Goal: Information Seeking & Learning: Learn about a topic

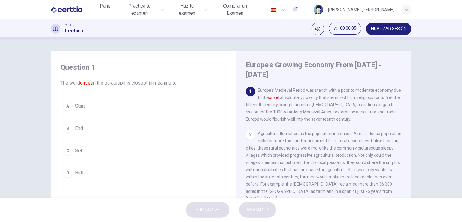
click at [29, 105] on div "Question 1 The word onset in the paragraph is closest in meaning to: A Start B …" at bounding box center [231, 117] width 462 height 159
click at [32, 113] on div "Question 1 The word onset in the paragraph is closest in meaning to: A Start B …" at bounding box center [231, 117] width 462 height 159
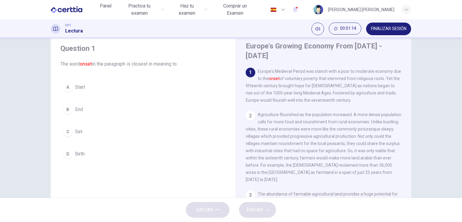
scroll to position [24, 0]
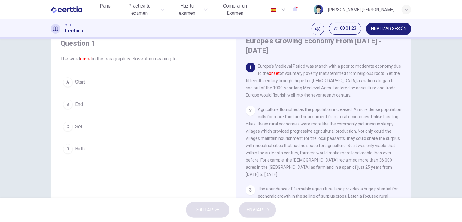
click at [28, 98] on div "Question 1 The word onset in the paragraph is closest in meaning to: A Start B …" at bounding box center [231, 117] width 462 height 159
click at [45, 114] on div "Question 1 The word onset in the paragraph is closest in meaning to: A Start B …" at bounding box center [231, 130] width 380 height 209
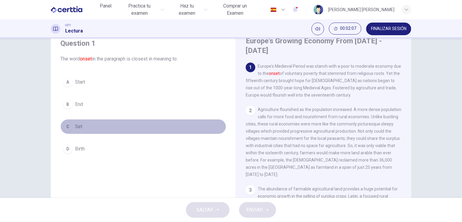
click at [67, 129] on div "C" at bounding box center [68, 127] width 10 height 10
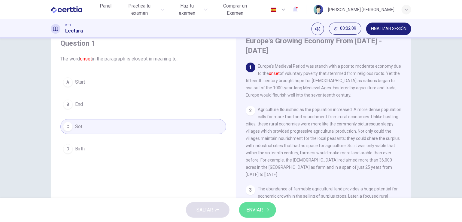
click at [259, 215] on button "ENVIAR" at bounding box center [257, 210] width 37 height 16
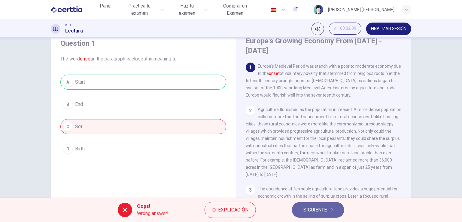
click at [320, 209] on span "SIGUIENTE" at bounding box center [314, 209] width 23 height 8
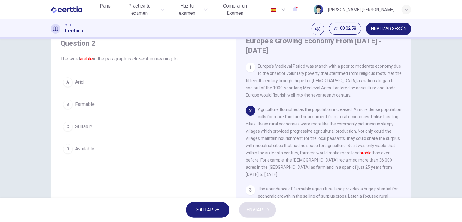
click at [433, 130] on div "Question 2 The word arable in the paragraph is closest in meaning to: A Arid B …" at bounding box center [231, 117] width 462 height 159
click at [251, 124] on span "Agriculture flourished as the population increased. A more dense population cal…" at bounding box center [324, 142] width 156 height 70
click at [236, 122] on div "Europe's Growing Economy From [DATE] - [DATE] 1 Europe's Medieval Period was st…" at bounding box center [323, 140] width 175 height 228
click at [228, 131] on div "Question 2 The word arable in the paragraph is closest in meaning to: A Arid B …" at bounding box center [143, 97] width 175 height 130
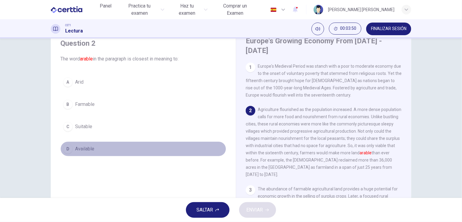
click at [218, 150] on button "D Available" at bounding box center [143, 148] width 166 height 15
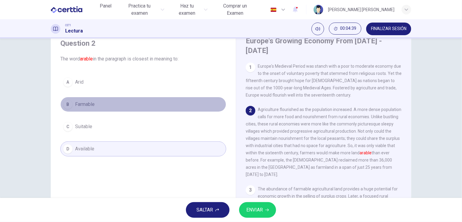
click at [86, 104] on span "Farmable" at bounding box center [85, 104] width 20 height 7
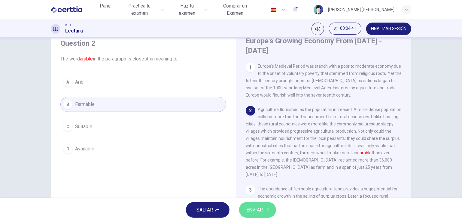
click at [253, 210] on span "ENVIAR" at bounding box center [254, 209] width 17 height 8
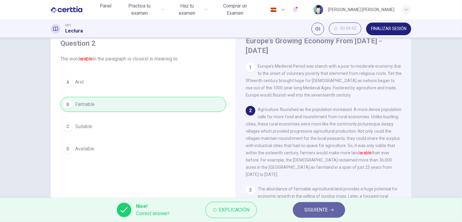
click at [315, 210] on span "SIGUIENTE" at bounding box center [315, 209] width 23 height 8
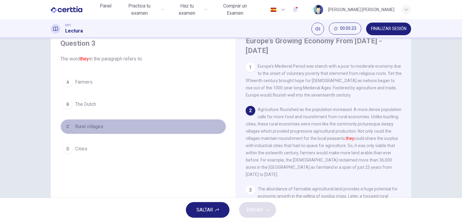
click at [73, 127] on button "C Rural villages" at bounding box center [143, 126] width 166 height 15
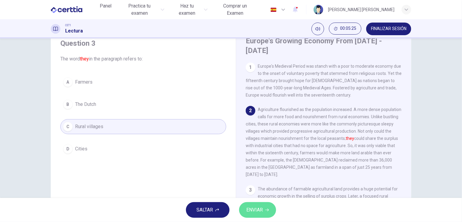
click at [252, 209] on span "ENVIAR" at bounding box center [254, 209] width 17 height 8
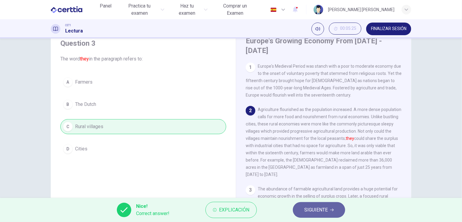
click at [326, 209] on span "SIGUIENTE" at bounding box center [315, 209] width 23 height 8
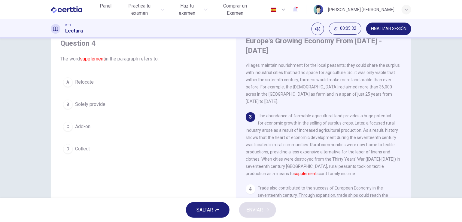
scroll to position [87, 0]
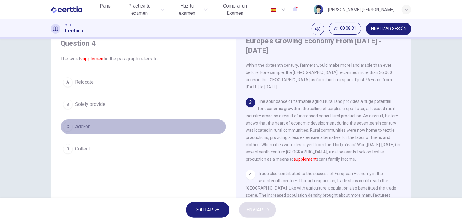
click at [83, 127] on span "Add-on" at bounding box center [82, 126] width 15 height 7
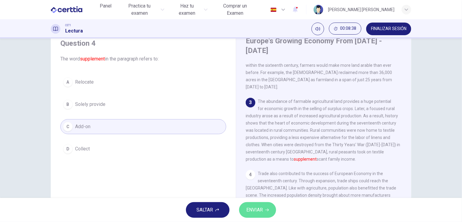
click at [262, 211] on span "ENVIAR" at bounding box center [254, 209] width 17 height 8
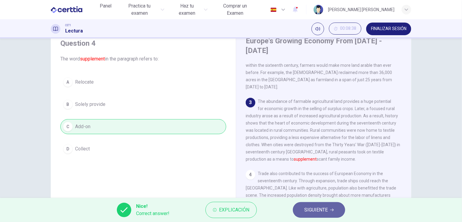
click at [317, 207] on span "SIGUIENTE" at bounding box center [315, 209] width 23 height 8
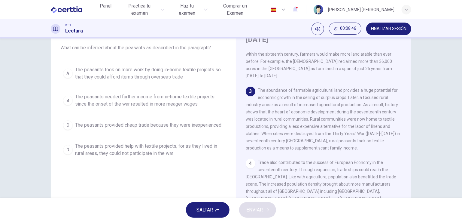
scroll to position [35, 0]
click at [51, 65] on div "Question 5 What can be inferred about the peasants as described in the paragrap…" at bounding box center [231, 120] width 361 height 209
click at [47, 79] on div "Question 5 What can be inferred about the peasants as described in the paragrap…" at bounding box center [231, 120] width 380 height 209
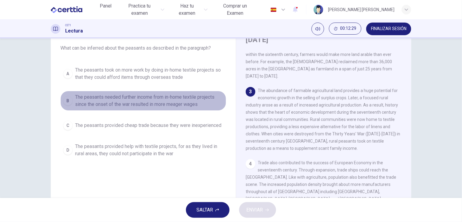
click at [66, 97] on div "B" at bounding box center [68, 101] width 10 height 10
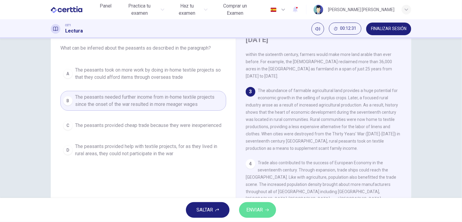
click at [265, 210] on button "ENVIAR" at bounding box center [257, 210] width 37 height 16
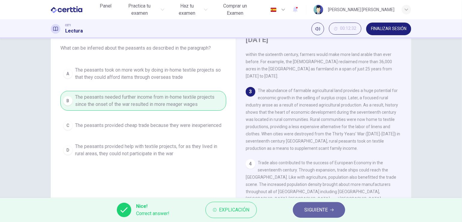
click at [308, 207] on span "SIGUIENTE" at bounding box center [315, 209] width 23 height 8
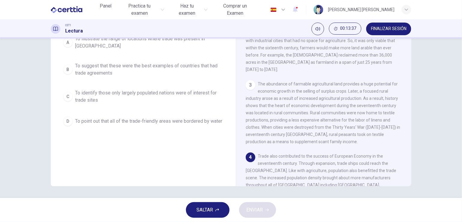
scroll to position [54, 0]
click at [112, 158] on div "Question 6 Why does the author mention [GEOGRAPHIC_DATA], [GEOGRAPHIC_DATA], [G…" at bounding box center [143, 84] width 175 height 203
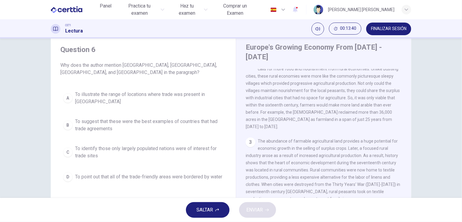
scroll to position [13, 0]
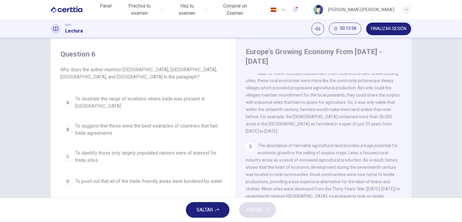
click at [24, 158] on div "Question 6 Why does the author mention [GEOGRAPHIC_DATA], [GEOGRAPHIC_DATA], [G…" at bounding box center [231, 117] width 462 height 159
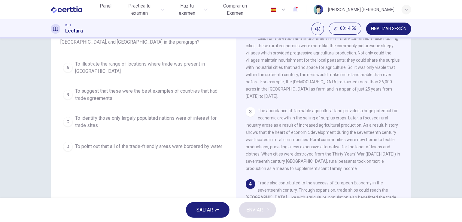
scroll to position [60, 0]
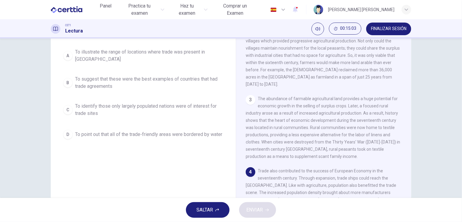
click at [38, 129] on div "Question 6 Why does the author mention [GEOGRAPHIC_DATA], [GEOGRAPHIC_DATA], [G…" at bounding box center [231, 117] width 462 height 159
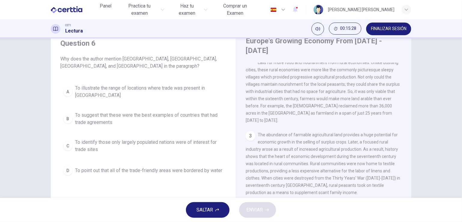
scroll to position [36, 0]
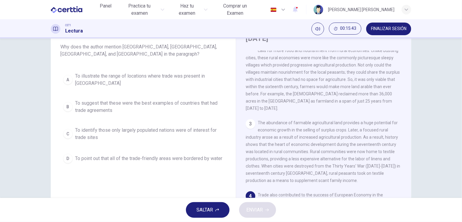
click at [56, 160] on div "Question 6 Why does the author mention [GEOGRAPHIC_DATA], [GEOGRAPHIC_DATA], [G…" at bounding box center [143, 95] width 175 height 151
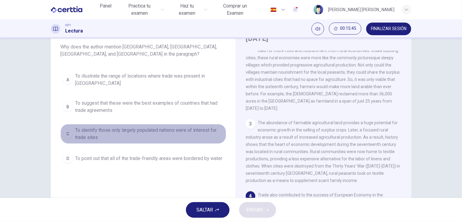
click at [66, 129] on div "C" at bounding box center [68, 134] width 10 height 10
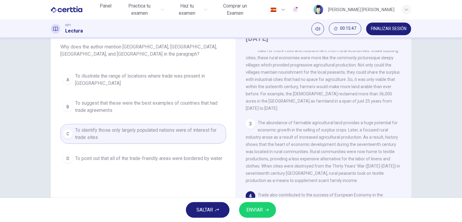
click at [116, 181] on div "Question 6 Why does the author mention [GEOGRAPHIC_DATA], [GEOGRAPHIC_DATA], [G…" at bounding box center [143, 121] width 175 height 203
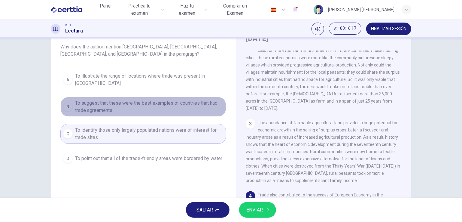
click at [65, 102] on div "B" at bounding box center [68, 107] width 10 height 10
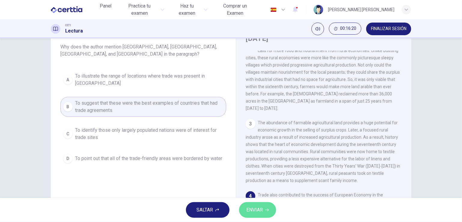
click at [256, 210] on span "ENVIAR" at bounding box center [254, 209] width 17 height 8
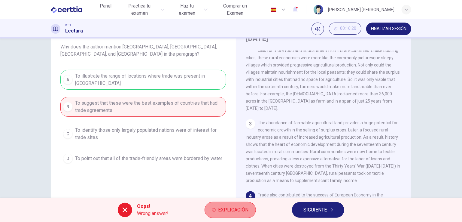
click at [237, 211] on span "Explicación" at bounding box center [233, 209] width 30 height 8
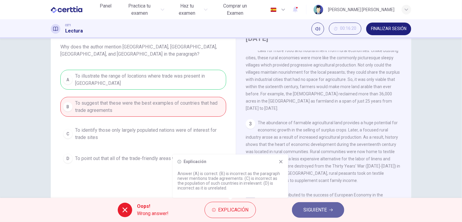
click at [312, 214] on button "SIGUIENTE" at bounding box center [318, 210] width 52 height 16
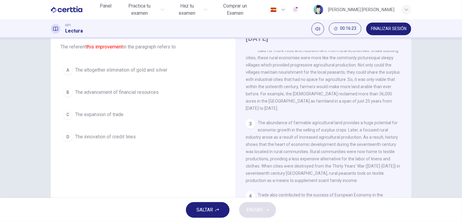
click at [192, 192] on div "Question 7 The referent this improvement in the paragraph refers to: A The alto…" at bounding box center [143, 121] width 175 height 203
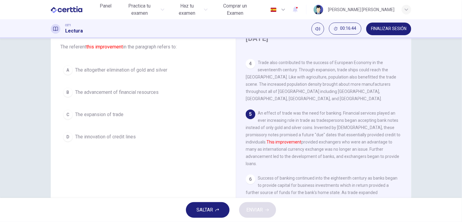
scroll to position [187, 0]
click at [439, 157] on div "Question 7 The referent this improvement in the paragraph refers to: A The alto…" at bounding box center [231, 117] width 462 height 159
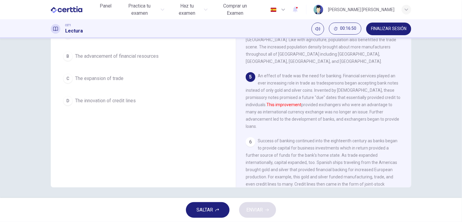
scroll to position [73, 0]
click at [219, 115] on div "Question 7 The referent this improvement in the paragraph refers to: A The alto…" at bounding box center [143, 84] width 175 height 203
click at [217, 106] on div "Question 7 The referent this improvement in the paragraph refers to: A The alto…" at bounding box center [143, 48] width 175 height 130
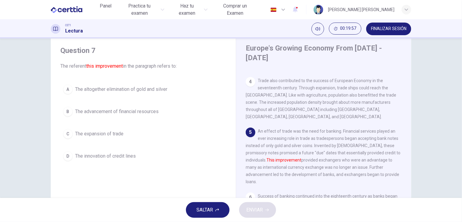
scroll to position [12, 0]
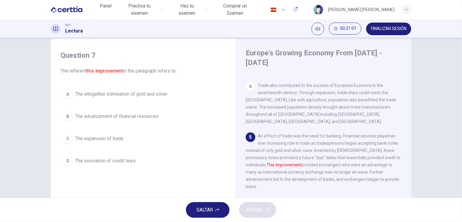
click at [425, 136] on div "Question 7 The referent this improvement in the paragraph refers to: A The alto…" at bounding box center [231, 117] width 462 height 159
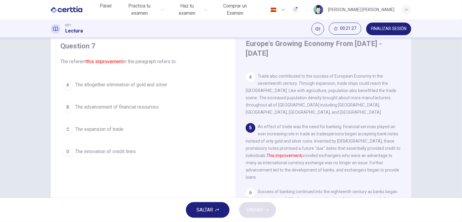
scroll to position [25, 0]
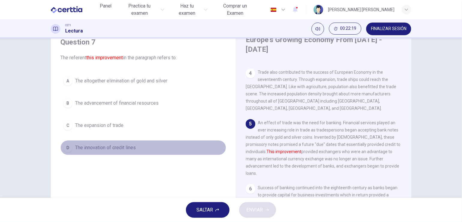
click at [66, 147] on div "D" at bounding box center [68, 148] width 10 height 10
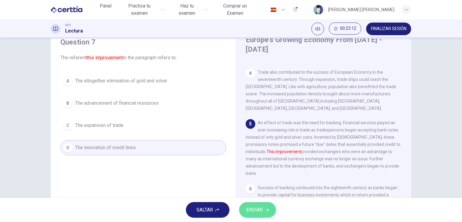
click at [254, 213] on span "ENVIAR" at bounding box center [254, 209] width 17 height 8
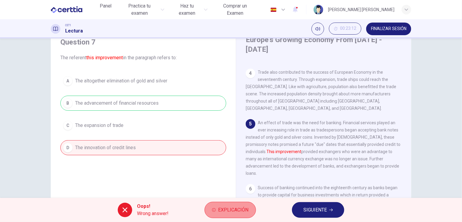
click at [218, 204] on button "Explicación" at bounding box center [230, 210] width 51 height 16
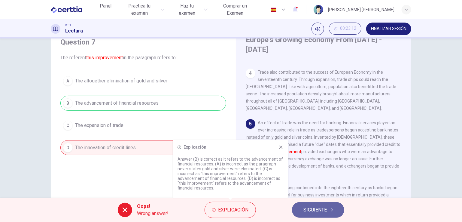
click at [322, 212] on span "SIGUIENTE" at bounding box center [314, 209] width 23 height 8
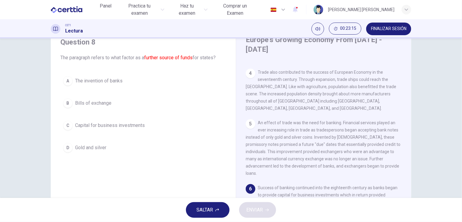
click at [186, 168] on div "Question 8 The paragraph refers to what factor as a further source of funds for…" at bounding box center [143, 132] width 175 height 203
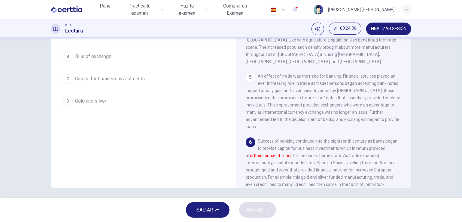
scroll to position [73, 0]
click at [139, 135] on div "Question 8 The paragraph refers to what factor as a further source of funds for…" at bounding box center [143, 84] width 175 height 203
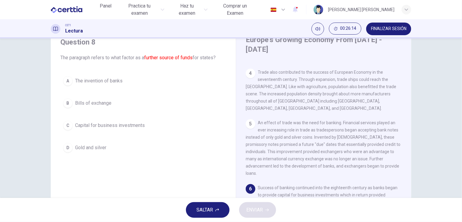
scroll to position [37, 0]
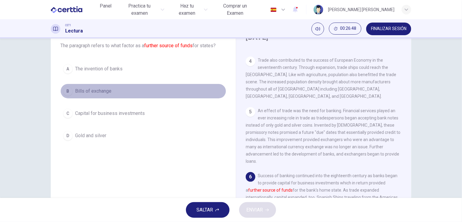
click at [88, 90] on span "Bills of exchange" at bounding box center [93, 90] width 36 height 7
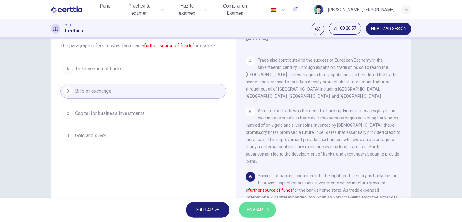
click at [260, 209] on span "ENVIAR" at bounding box center [254, 209] width 17 height 8
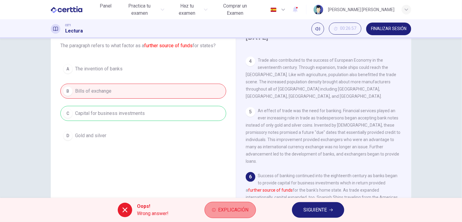
click at [224, 213] on span "Explicación" at bounding box center [233, 209] width 30 height 8
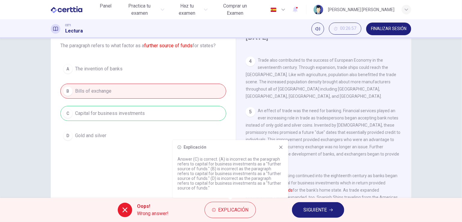
click at [153, 176] on div "Question 8 The paragraph refers to what factor as a further source of funds for…" at bounding box center [143, 120] width 175 height 203
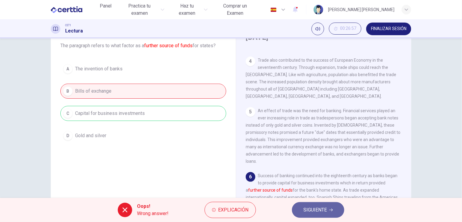
click at [312, 210] on span "SIGUIENTE" at bounding box center [314, 209] width 23 height 8
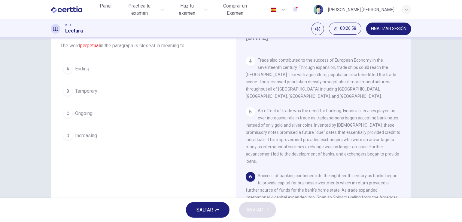
click at [167, 172] on div "Question 9 The word perpetual in the paragraph is closest in meaning to: A Endi…" at bounding box center [143, 120] width 175 height 203
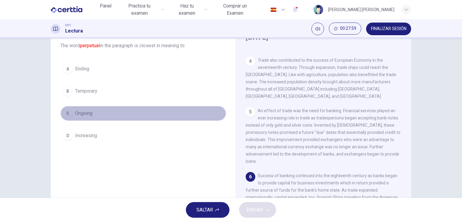
click at [82, 110] on span "Ongoing" at bounding box center [83, 113] width 17 height 7
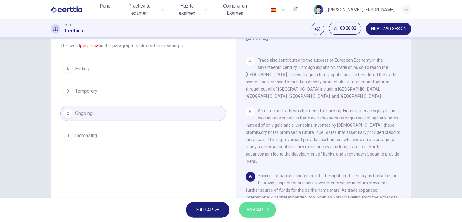
click at [253, 212] on span "ENVIAR" at bounding box center [254, 209] width 17 height 8
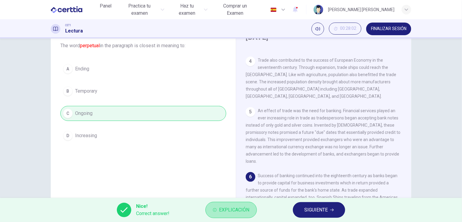
click at [253, 212] on button "Explicación" at bounding box center [230, 210] width 51 height 16
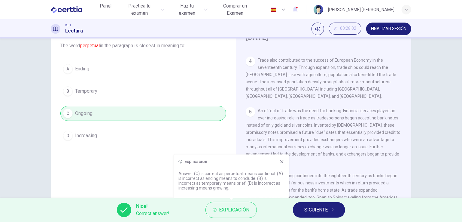
click at [283, 161] on icon at bounding box center [281, 161] width 3 height 3
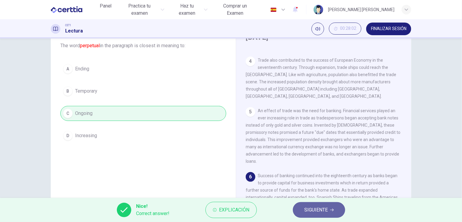
click at [332, 209] on icon "button" at bounding box center [332, 210] width 4 height 4
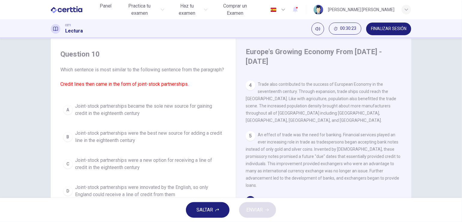
scroll to position [25, 0]
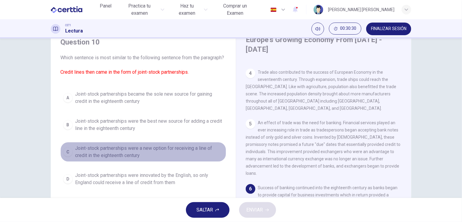
click at [67, 157] on div "C" at bounding box center [68, 152] width 10 height 10
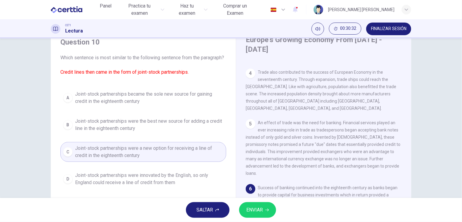
click at [251, 208] on span "ENVIAR" at bounding box center [254, 209] width 17 height 8
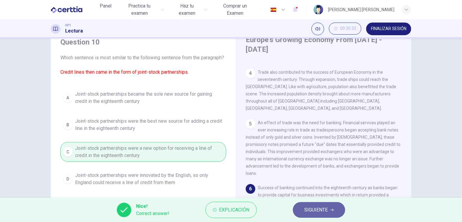
click at [309, 210] on span "SIGUIENTE" at bounding box center [315, 209] width 23 height 8
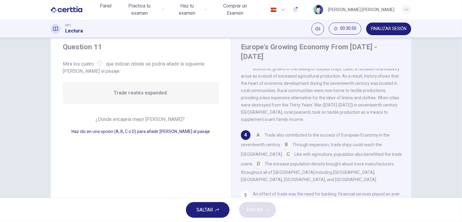
scroll to position [18, 0]
click at [283, 140] on input at bounding box center [286, 145] width 10 height 10
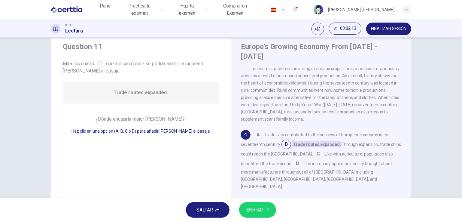
click at [259, 130] on input at bounding box center [259, 135] width 10 height 10
click at [336, 141] on input at bounding box center [336, 145] width 10 height 10
click at [314, 152] on input at bounding box center [319, 155] width 10 height 10
click at [285, 140] on input at bounding box center [286, 145] width 10 height 10
click at [262, 210] on span "ENVIAR" at bounding box center [254, 209] width 17 height 8
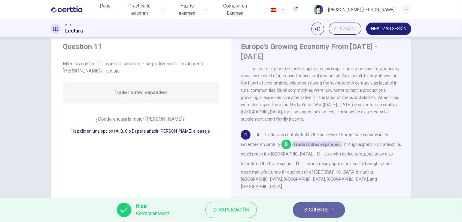
click at [312, 211] on span "SIGUIENTE" at bounding box center [315, 209] width 23 height 8
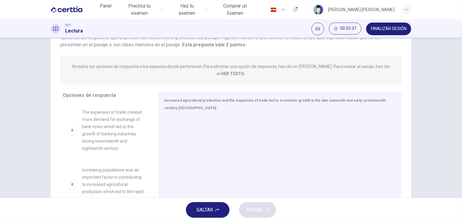
scroll to position [58, 0]
click at [68, 125] on div "A" at bounding box center [73, 130] width 10 height 10
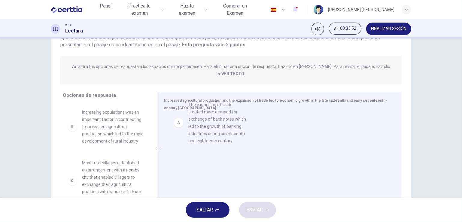
drag, startPoint x: 102, startPoint y: 119, endPoint x: 216, endPoint y: 119, distance: 113.9
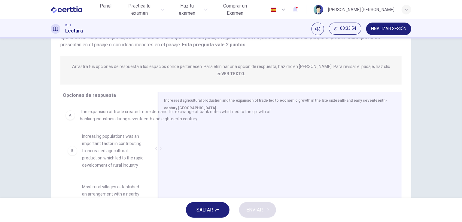
drag, startPoint x: 215, startPoint y: 122, endPoint x: 109, endPoint y: 116, distance: 105.9
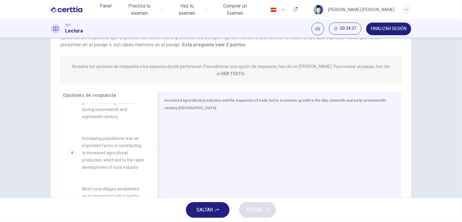
scroll to position [0, 0]
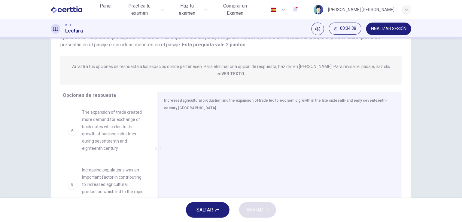
click at [2, 131] on div "Question 12 Ver texto Instrucciones: Se proporciona a continuación una [PERSON_…" at bounding box center [231, 117] width 462 height 159
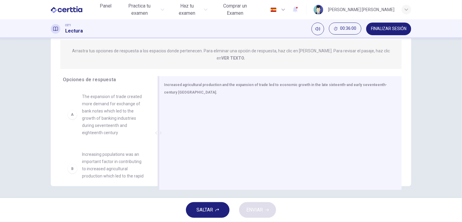
click at [85, 155] on span "Increasing populations was an important factor in contributing to increased agr…" at bounding box center [113, 169] width 62 height 36
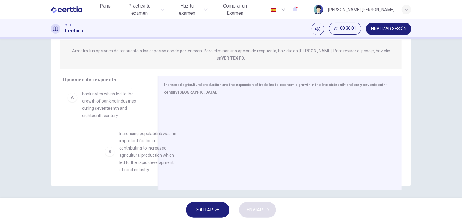
scroll to position [18, 0]
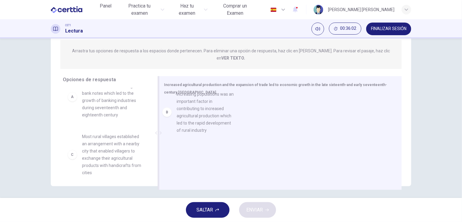
drag, startPoint x: 85, startPoint y: 155, endPoint x: 183, endPoint y: 103, distance: 110.8
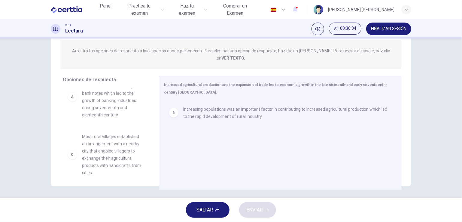
click at [95, 100] on span "The expansion of trade created more demand for exchange of bank notes which led…" at bounding box center [113, 96] width 62 height 43
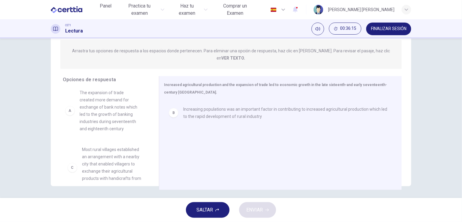
drag, startPoint x: 101, startPoint y: 110, endPoint x: 100, endPoint y: 115, distance: 5.8
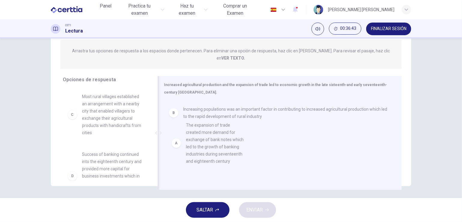
drag, startPoint x: 100, startPoint y: 112, endPoint x: 205, endPoint y: 149, distance: 111.9
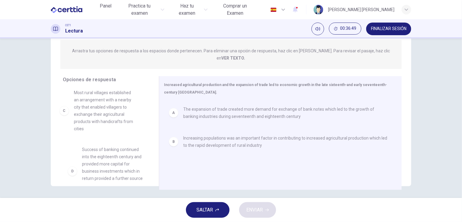
drag, startPoint x: 96, startPoint y: 107, endPoint x: 90, endPoint y: 112, distance: 7.9
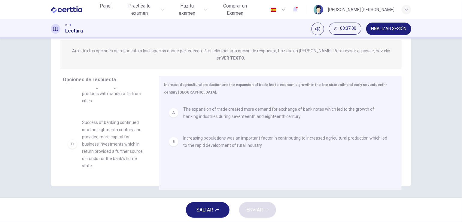
scroll to position [32, 0]
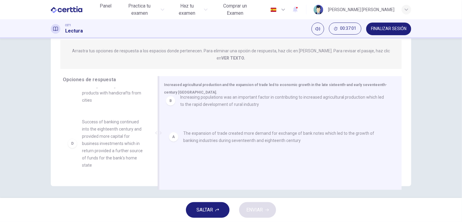
drag, startPoint x: 204, startPoint y: 139, endPoint x: 202, endPoint y: 104, distance: 35.5
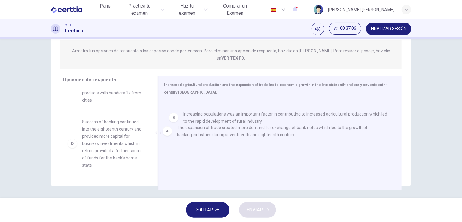
drag, startPoint x: 192, startPoint y: 108, endPoint x: 186, endPoint y: 142, distance: 34.1
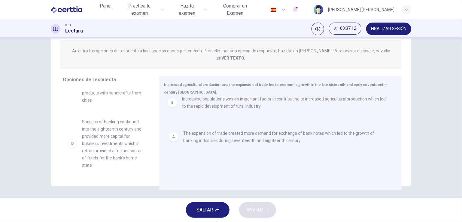
drag, startPoint x: 186, startPoint y: 142, endPoint x: 186, endPoint y: 108, distance: 34.5
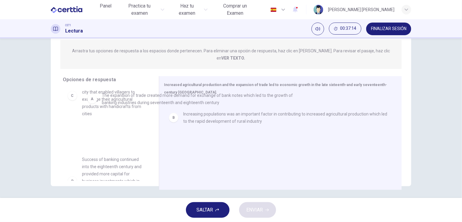
drag, startPoint x: 186, startPoint y: 108, endPoint x: 99, endPoint y: 100, distance: 88.0
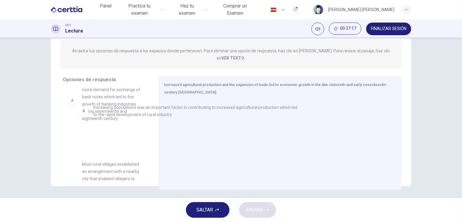
drag, startPoint x: 199, startPoint y: 104, endPoint x: 105, endPoint y: 113, distance: 95.1
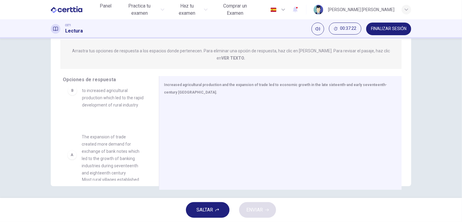
scroll to position [20, 0]
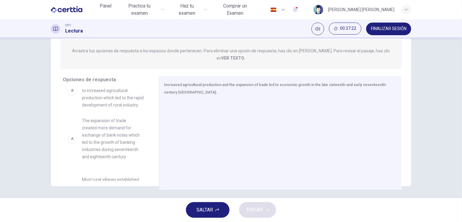
drag, startPoint x: 87, startPoint y: 98, endPoint x: 92, endPoint y: 142, distance: 44.7
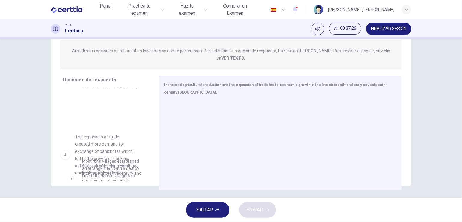
scroll to position [41, 0]
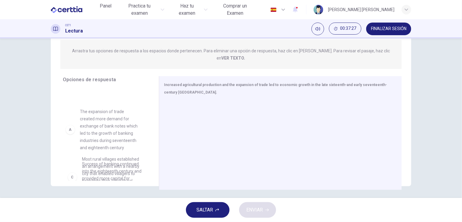
drag, startPoint x: 96, startPoint y: 106, endPoint x: 97, endPoint y: 147, distance: 41.2
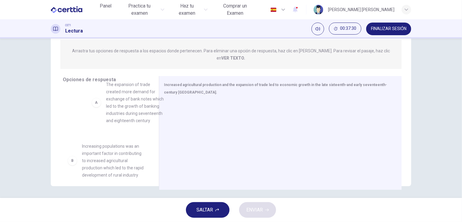
scroll to position [0, 0]
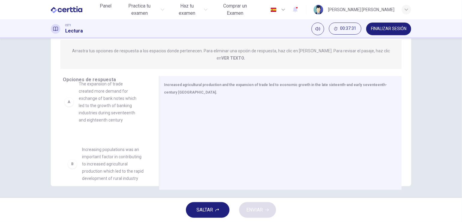
drag, startPoint x: 107, startPoint y: 86, endPoint x: 105, endPoint y: 124, distance: 37.9
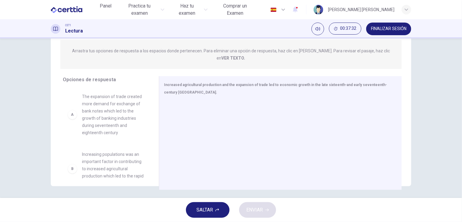
scroll to position [23, 0]
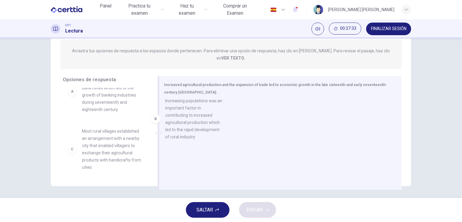
drag, startPoint x: 100, startPoint y: 147, endPoint x: 187, endPoint y: 100, distance: 98.3
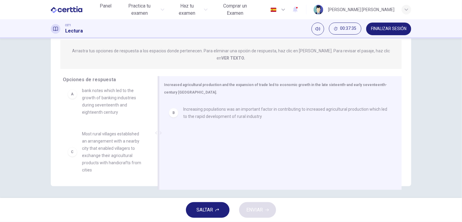
scroll to position [20, 0]
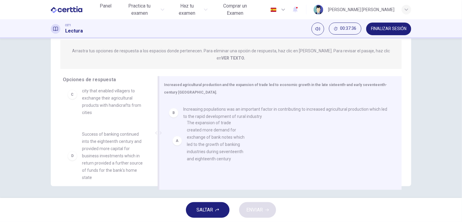
drag, startPoint x: 94, startPoint y: 95, endPoint x: 202, endPoint y: 153, distance: 122.4
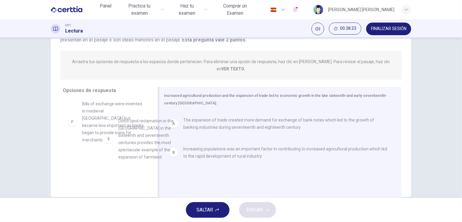
scroll to position [22, 0]
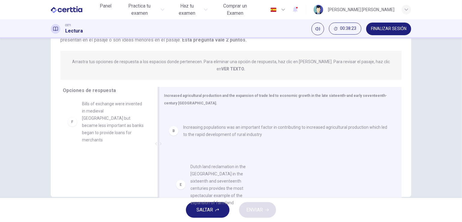
drag, startPoint x: 111, startPoint y: 117, endPoint x: 211, endPoint y: 161, distance: 110.3
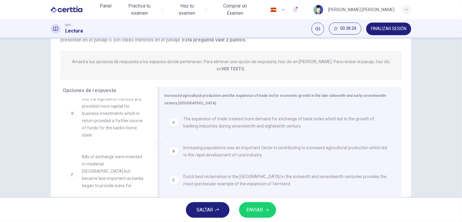
scroll to position [68, 0]
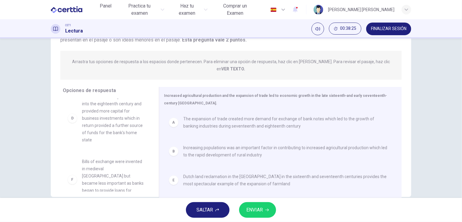
click at [262, 209] on span "ENVIAR" at bounding box center [254, 209] width 17 height 8
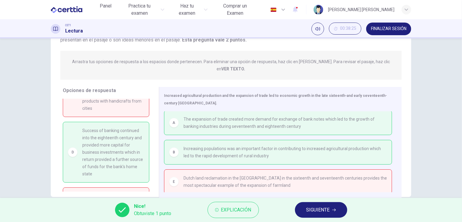
scroll to position [36, 0]
drag, startPoint x: 95, startPoint y: 134, endPoint x: 108, endPoint y: 141, distance: 15.6
click at [108, 141] on span "Success of banking continued into the eighteenth century and provided more capi…" at bounding box center [113, 151] width 62 height 50
drag, startPoint x: 108, startPoint y: 141, endPoint x: 149, endPoint y: 173, distance: 51.2
click at [149, 173] on div "C Most rural villages established an arrangement with a nearby city that enable…" at bounding box center [108, 145] width 91 height 93
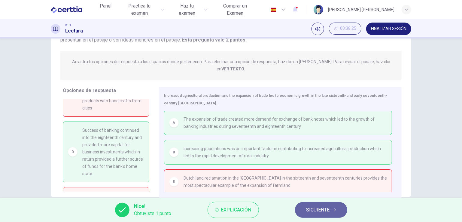
click at [312, 209] on span "SIGUIENTE" at bounding box center [317, 209] width 23 height 8
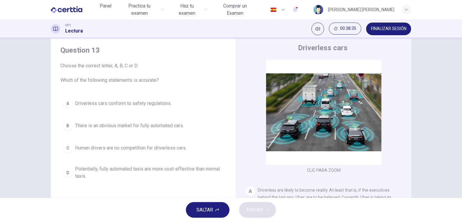
scroll to position [15, 0]
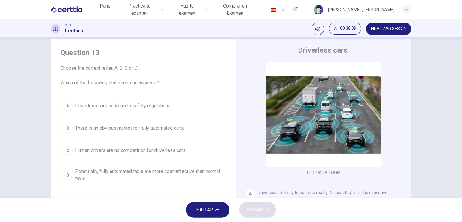
drag, startPoint x: 401, startPoint y: 90, endPoint x: 400, endPoint y: 100, distance: 9.7
click at [400, 100] on div "CLIC PARA ZOOM Clic para zoom A Driverless are likely to become reality. At lea…" at bounding box center [328, 153] width 164 height 182
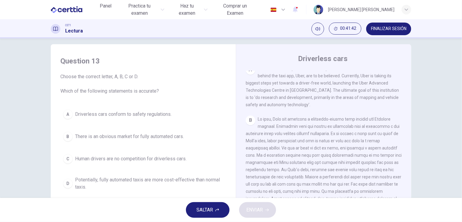
scroll to position [7, 0]
drag, startPoint x: 449, startPoint y: 104, endPoint x: 441, endPoint y: 148, distance: 45.2
click at [441, 148] on div "Question 13 Choose the correct letter, A, B, C or D. Which of the following sta…" at bounding box center [231, 117] width 462 height 159
drag, startPoint x: 441, startPoint y: 148, endPoint x: 440, endPoint y: 161, distance: 13.2
click at [440, 161] on div "Question 13 Choose the correct letter, A, B, C or D. Which of the following sta…" at bounding box center [231, 117] width 462 height 159
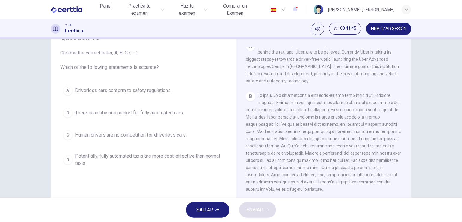
scroll to position [32, 0]
click at [68, 90] on div "A" at bounding box center [68, 89] width 10 height 10
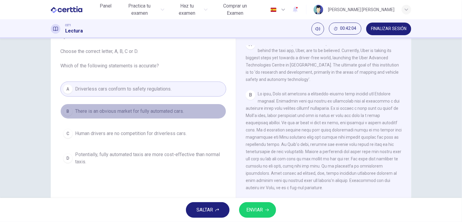
click at [67, 116] on button "B There is an obvious market for fully automated cars." at bounding box center [143, 111] width 166 height 15
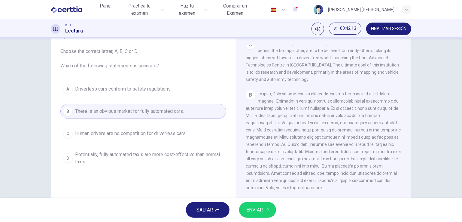
drag, startPoint x: 404, startPoint y: 114, endPoint x: 404, endPoint y: 125, distance: 10.5
click at [404, 125] on div "CLIC PARA ZOOM Clic para zoom A Driverless are likely to become reality. At lea…" at bounding box center [328, 136] width 164 height 182
drag, startPoint x: 404, startPoint y: 125, endPoint x: 405, endPoint y: 132, distance: 7.2
click at [405, 132] on div "CLIC PARA ZOOM Clic para zoom A Driverless are likely to become reality. At lea…" at bounding box center [328, 136] width 164 height 182
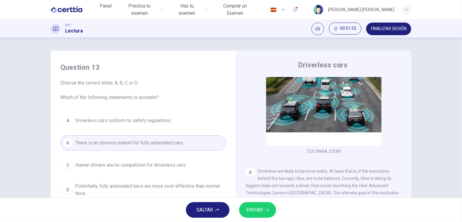
scroll to position [48, 0]
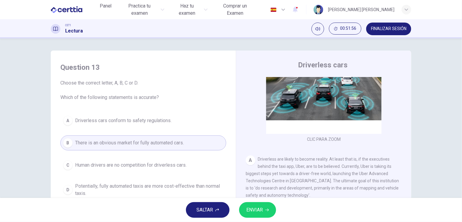
click at [6, 117] on div "Question 13 Choose the correct letter, A, B, C or D. Which of the following sta…" at bounding box center [231, 117] width 462 height 159
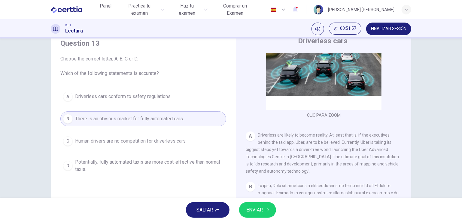
scroll to position [36, 0]
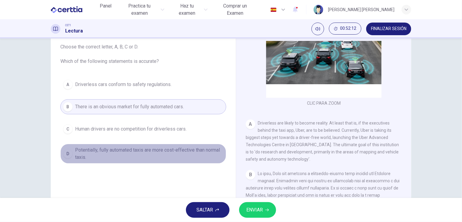
click at [73, 150] on button "D Potentially, fully automated taxis are more cost-effective than normal taxis." at bounding box center [143, 154] width 166 height 20
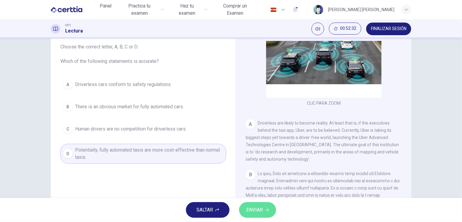
click at [258, 204] on button "ENVIAR" at bounding box center [257, 210] width 37 height 16
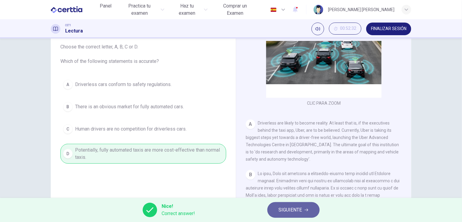
click at [285, 211] on span "SIGUIENTE" at bounding box center [290, 209] width 23 height 8
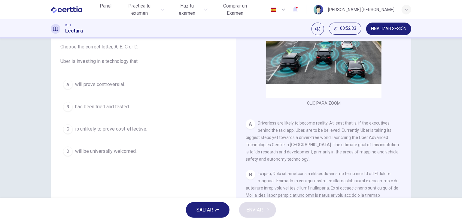
click at [175, 177] on div "Question 14 Choose the correct letter, A, B, C or D. Uber is investing in a tec…" at bounding box center [143, 121] width 175 height 203
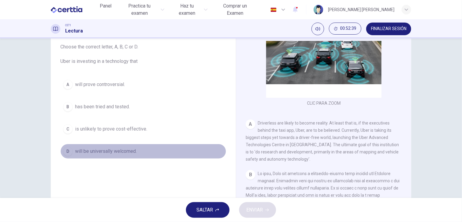
click at [69, 149] on div "D" at bounding box center [68, 151] width 10 height 10
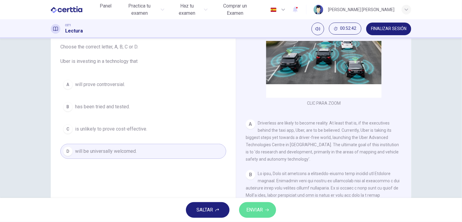
click at [258, 203] on button "ENVIAR" at bounding box center [257, 210] width 37 height 16
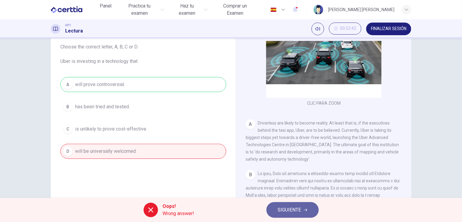
click at [280, 209] on span "SIGUIENTE" at bounding box center [289, 209] width 23 height 8
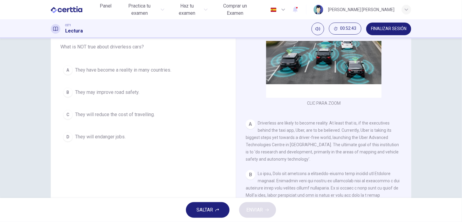
click at [159, 160] on div "Question 15 What is NOT true about driverless cars? A They have become a realit…" at bounding box center [143, 121] width 175 height 203
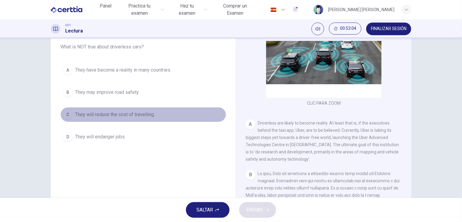
click at [66, 113] on div "C" at bounding box center [68, 115] width 10 height 10
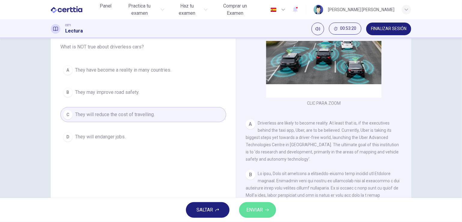
click at [260, 206] on span "ENVIAR" at bounding box center [254, 209] width 17 height 8
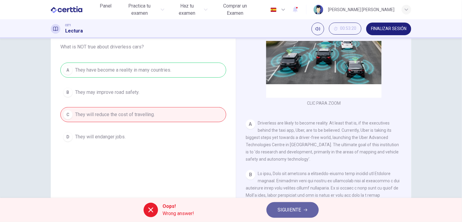
click at [275, 209] on button "SIGUIENTE" at bounding box center [292, 210] width 52 height 16
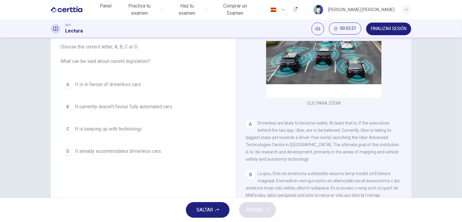
click at [172, 183] on div "Question 16 Choose the correct letter, A, B, C or D. What can be said about cur…" at bounding box center [143, 121] width 175 height 203
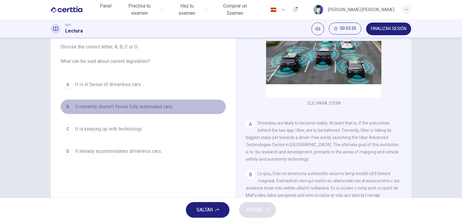
click at [67, 105] on div "B" at bounding box center [68, 107] width 10 height 10
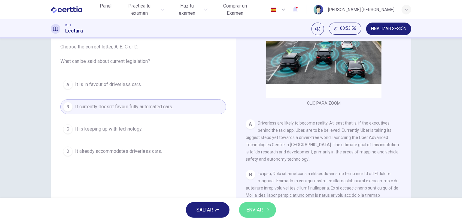
click at [262, 210] on span "ENVIAR" at bounding box center [254, 209] width 17 height 8
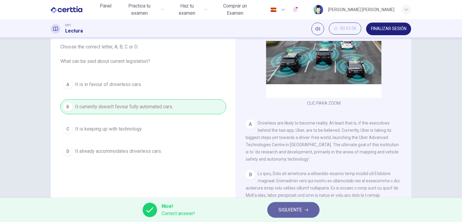
click at [282, 211] on span "SIGUIENTE" at bounding box center [290, 209] width 23 height 8
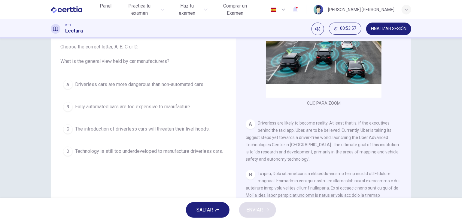
click at [148, 178] on div "Question 17 Choose the correct letter, A, B, C or D. What is the general view h…" at bounding box center [143, 121] width 175 height 203
click at [54, 100] on div "Question 17 Choose the correct letter, A, B, C or D. What is the general view h…" at bounding box center [231, 118] width 361 height 209
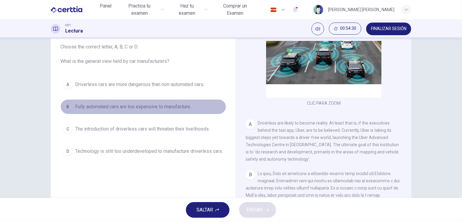
click at [66, 106] on div "B" at bounding box center [68, 107] width 10 height 10
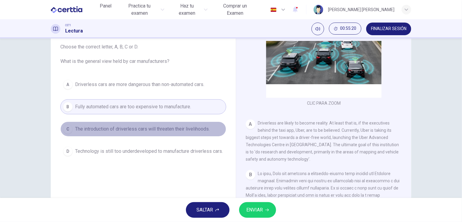
click at [171, 128] on span "The introduction of driverless cars will threaten their livelihoods." at bounding box center [142, 128] width 135 height 7
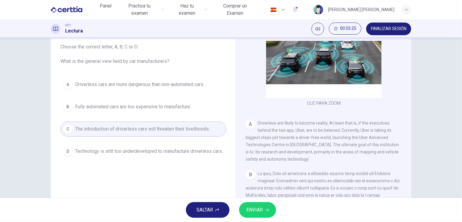
click at [255, 209] on span "ENVIAR" at bounding box center [254, 209] width 17 height 8
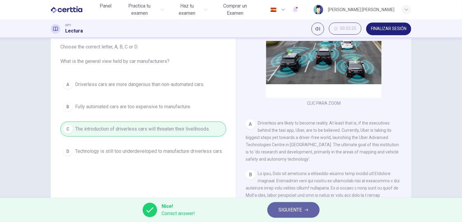
click at [284, 212] on span "SIGUIENTE" at bounding box center [290, 209] width 23 height 8
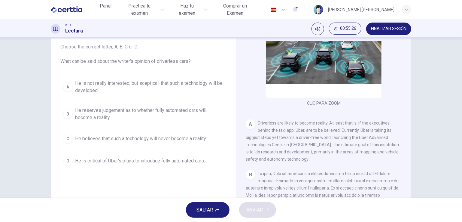
click at [132, 173] on div "Question 18 Choose the correct letter, A, B, C or D. What can be said about the…" at bounding box center [143, 97] width 175 height 154
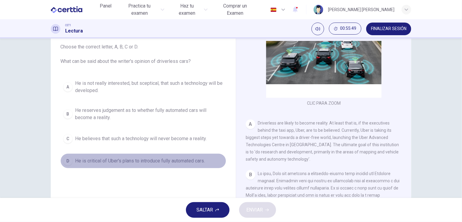
click at [67, 165] on button "D He is critical of [PERSON_NAME]'s plans to introduce fully automated cars." at bounding box center [143, 160] width 166 height 15
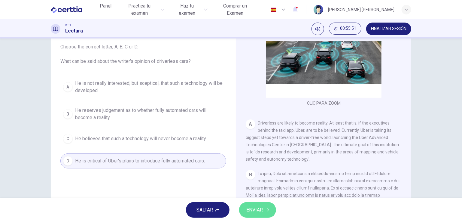
click at [267, 209] on icon "button" at bounding box center [267, 210] width 4 height 4
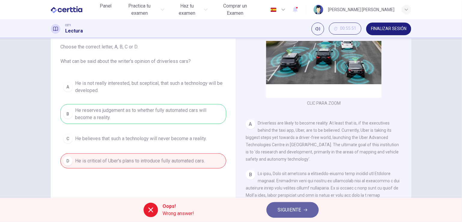
click at [291, 212] on span "SIGUIENTE" at bounding box center [289, 209] width 23 height 8
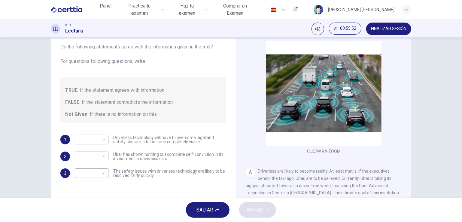
click at [25, 120] on div "Pregunta 19 Do the following statements agree with the information given in the…" at bounding box center [231, 117] width 462 height 159
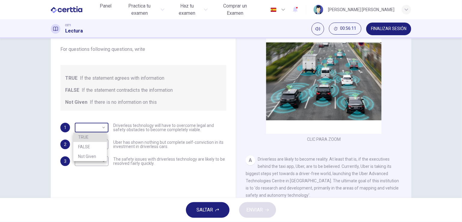
click at [80, 125] on body "Este sitio utiliza cookies, como se explica en nuestra Política de Privacidad .…" at bounding box center [231, 111] width 462 height 222
click at [80, 139] on li "TRUE" at bounding box center [90, 137] width 34 height 10
type input "****"
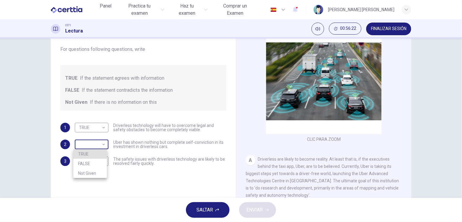
click at [81, 143] on body "Este sitio utiliza cookies, como se explica en nuestra Política de Privacidad .…" at bounding box center [231, 111] width 462 height 222
click at [83, 161] on li "FALSE" at bounding box center [90, 164] width 34 height 10
type input "*****"
click at [87, 161] on body "Este sitio utiliza cookies, como se explica en nuestra Política de Privacidad .…" at bounding box center [231, 111] width 462 height 222
click at [90, 187] on li "Not Given" at bounding box center [90, 190] width 34 height 10
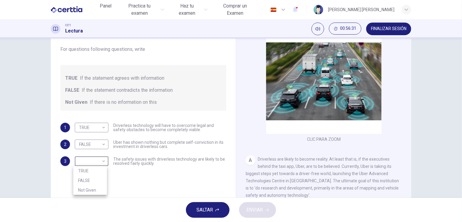
type input "*********"
click at [90, 187] on div "TRUE FALSE Not Given" at bounding box center [231, 111] width 462 height 222
click at [103, 185] on div "Pregunta 19 Do the following statements agree with the information given in the…" at bounding box center [143, 109] width 175 height 203
click at [255, 208] on span "ENVIAR" at bounding box center [254, 209] width 17 height 8
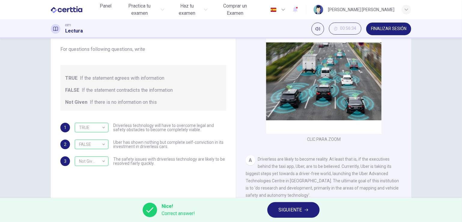
click at [32, 138] on div "Pregunta 19 Do the following statements agree with the information given in the…" at bounding box center [231, 117] width 462 height 159
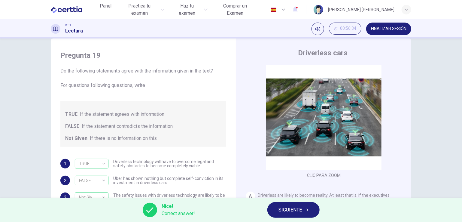
scroll to position [0, 0]
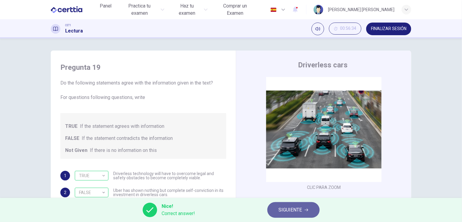
click at [287, 211] on span "SIGUIENTE" at bounding box center [290, 209] width 23 height 8
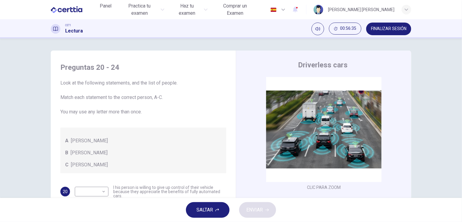
click at [23, 129] on div "Preguntas 20 - 24 Look at the following statements, and the list of people. Mat…" at bounding box center [231, 117] width 462 height 159
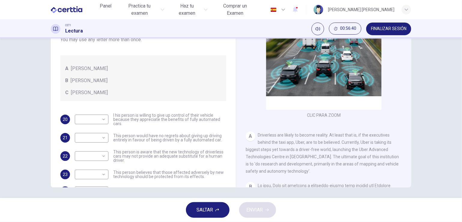
scroll to position [73, 0]
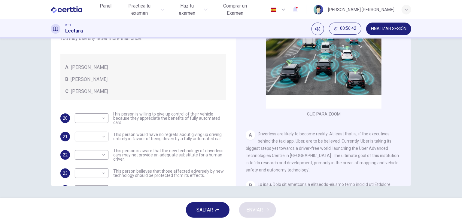
click at [310, 157] on span "Driverless are likely to become reality. At least that is, if the executives be…" at bounding box center [322, 151] width 153 height 41
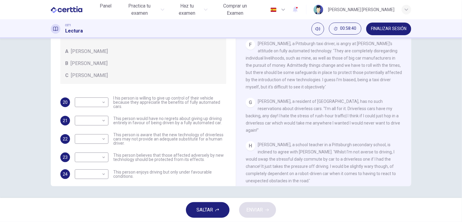
scroll to position [20, 0]
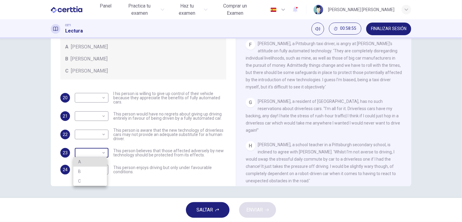
click at [103, 152] on body "Este sitio utiliza cookies, como se explica en nuestra Política de Privacidad .…" at bounding box center [231, 111] width 462 height 222
click at [103, 152] on div at bounding box center [231, 111] width 462 height 222
click at [103, 152] on body "Este sitio utiliza cookies, como se explica en nuestra Política de Privacidad .…" at bounding box center [231, 111] width 462 height 222
click at [93, 160] on li "A" at bounding box center [90, 162] width 34 height 10
type input "*"
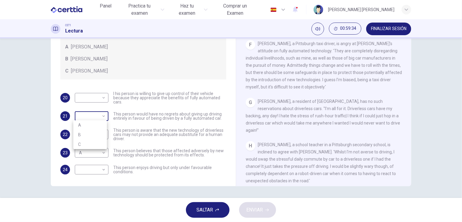
click at [100, 116] on body "Este sitio utiliza cookies, como se explica en nuestra Política de Privacidad .…" at bounding box center [231, 111] width 462 height 222
click at [93, 135] on li "B" at bounding box center [90, 135] width 34 height 10
type input "*"
click at [116, 84] on div "Preguntas 20 - 24 Look at the following statements, and the list of people. Mat…" at bounding box center [143, 72] width 175 height 218
click at [256, 132] on span "[PERSON_NAME], a resident of [GEOGRAPHIC_DATA], has no such reservations about …" at bounding box center [323, 116] width 154 height 34
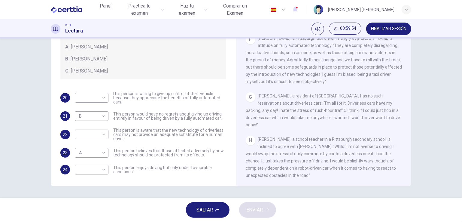
scroll to position [441, 0]
click at [102, 169] on body "Este sitio utiliza cookies, como se explica en nuestra Política de Privacidad .…" at bounding box center [231, 111] width 462 height 222
drag, startPoint x: 90, startPoint y: 193, endPoint x: 89, endPoint y: 199, distance: 6.9
click at [89, 199] on li "C" at bounding box center [90, 198] width 34 height 10
type input "*"
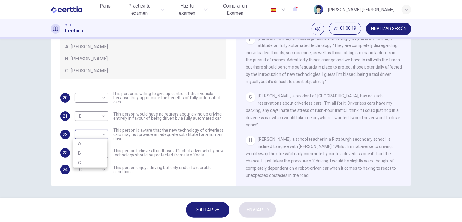
click at [102, 136] on body "Este sitio utiliza cookies, como se explica en nuestra Política de Privacidad .…" at bounding box center [231, 111] width 462 height 222
click at [86, 162] on li "C" at bounding box center [90, 163] width 34 height 10
type input "*"
click at [103, 98] on body "Este sitio utiliza cookies, como se explica en nuestra Política de Privacidad .…" at bounding box center [231, 111] width 462 height 222
click at [103, 98] on div at bounding box center [231, 111] width 462 height 222
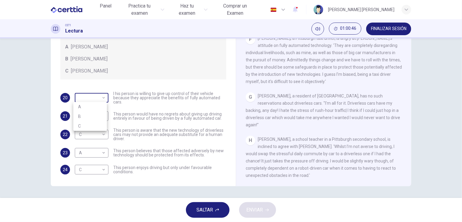
click at [103, 98] on body "Este sitio utiliza cookies, como se explica en nuestra Política de Privacidad .…" at bounding box center [231, 111] width 462 height 222
click at [90, 117] on li "B" at bounding box center [90, 116] width 34 height 10
type input "*"
click at [263, 209] on span "ENVIAR" at bounding box center [254, 209] width 17 height 8
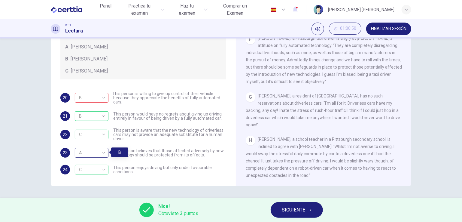
click at [103, 153] on div "A" at bounding box center [91, 152] width 32 height 17
click at [103, 154] on div "A" at bounding box center [91, 152] width 32 height 17
click at [93, 189] on div "Preguntas 20 - 24 Look at the following statements, and the list of people. Mat…" at bounding box center [231, 117] width 462 height 159
click at [91, 147] on div "A" at bounding box center [91, 152] width 32 height 17
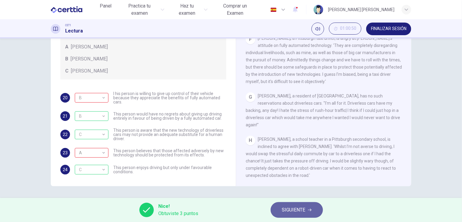
click at [287, 214] on span "SIGUIENTE" at bounding box center [293, 209] width 23 height 8
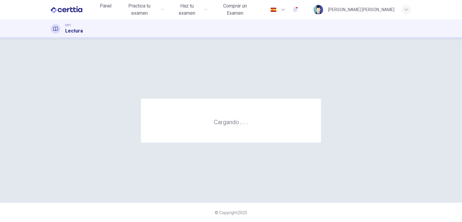
scroll to position [0, 0]
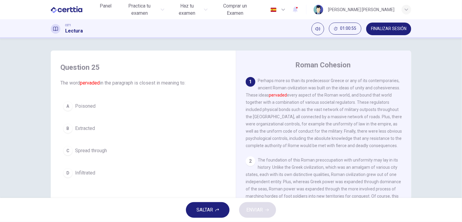
click at [390, 27] on span "FINALIZAR SESIÓN" at bounding box center [388, 28] width 35 height 5
